Goal: Transaction & Acquisition: Subscribe to service/newsletter

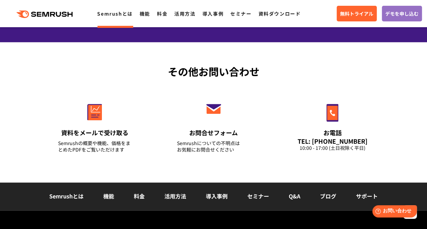
scroll to position [1711, 0]
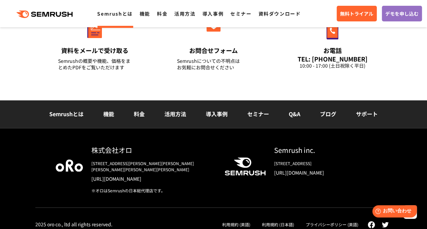
click at [139, 118] on div "Semrushとは 機能 料金 活用方法 導入事例 セミナー Q&A ブログ サポート" at bounding box center [213, 114] width 427 height 28
click at [139, 114] on link "料金" at bounding box center [139, 114] width 11 height 8
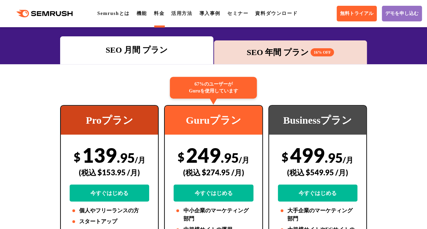
scroll to position [102, 0]
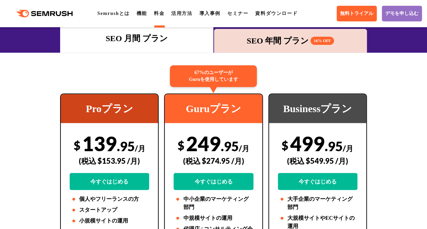
click at [293, 43] on div "SEO 年間 プラン 16% OFF" at bounding box center [290, 41] width 146 height 12
